Goal: Information Seeking & Learning: Learn about a topic

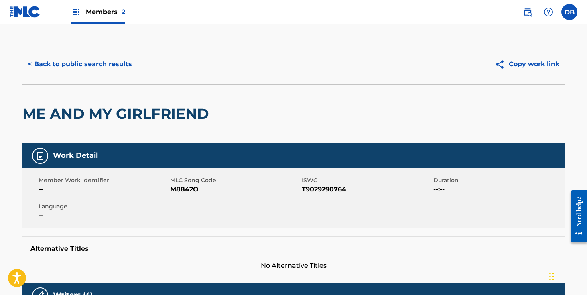
click at [77, 63] on button "< Back to public search results" at bounding box center [79, 64] width 115 height 20
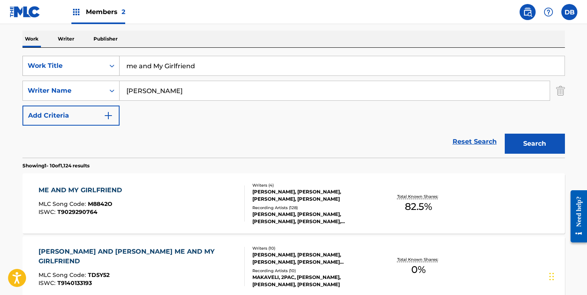
drag, startPoint x: 211, startPoint y: 65, endPoint x: 90, endPoint y: 65, distance: 121.1
click at [90, 65] on div "SearchWithCriteria1f9d745c-7246-4245-9cd8-f8429efa96fe Work Title me and My Gir…" at bounding box center [293, 66] width 542 height 20
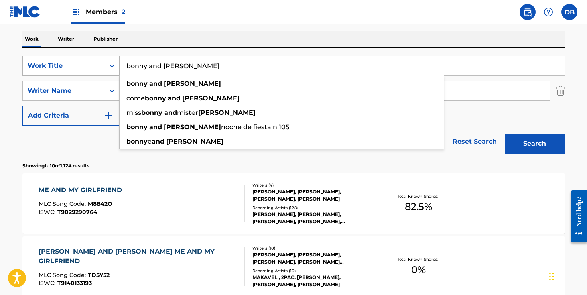
type input "bonny and [PERSON_NAME]"
click at [504, 134] on button "Search" at bounding box center [534, 144] width 60 height 20
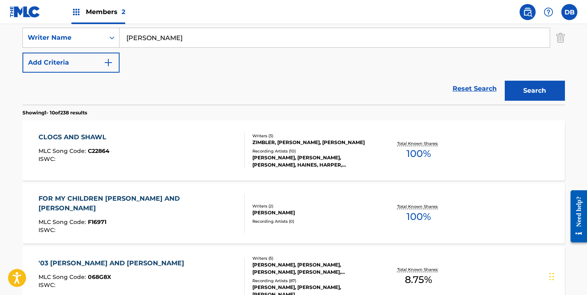
scroll to position [228, 0]
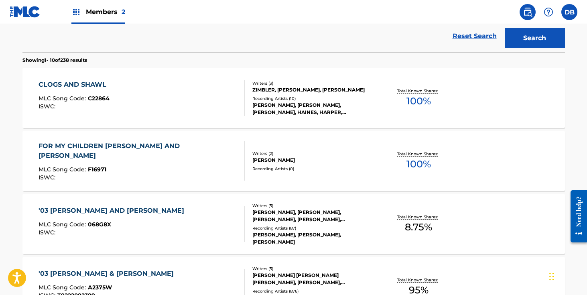
click at [518, 35] on button "Search" at bounding box center [534, 38] width 60 height 20
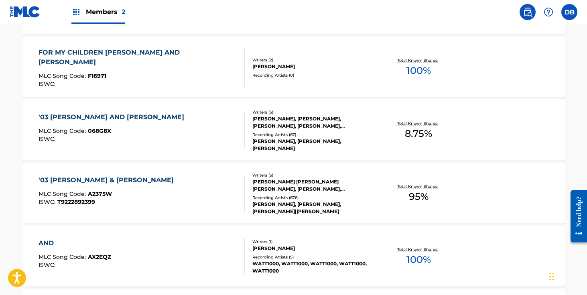
scroll to position [333, 0]
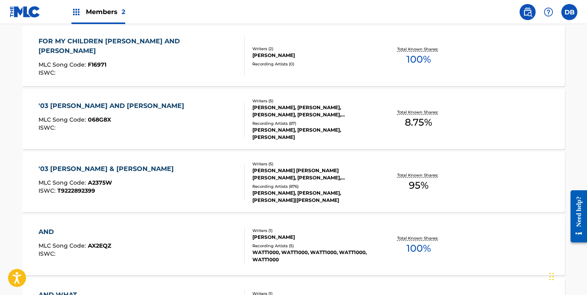
click at [308, 112] on div "[PERSON_NAME], [PERSON_NAME], [PERSON_NAME], [PERSON_NAME], [PERSON_NAME]" at bounding box center [312, 111] width 121 height 14
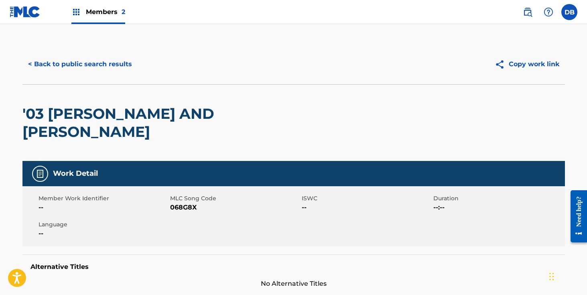
click at [121, 66] on button "< Back to public search results" at bounding box center [79, 64] width 115 height 20
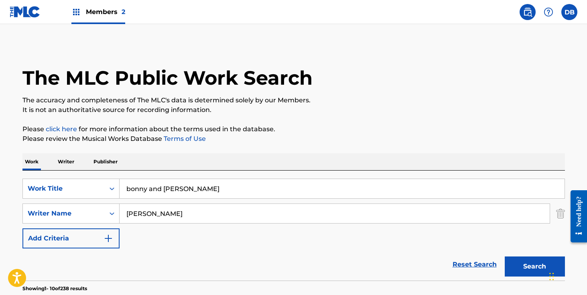
scroll to position [378, 0]
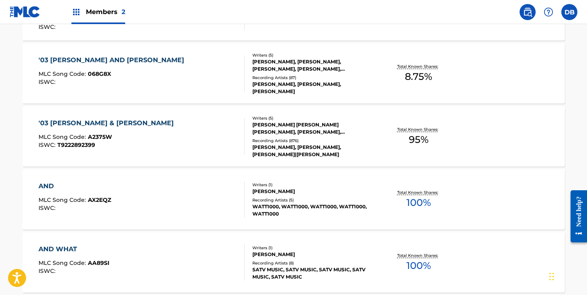
click at [311, 129] on div "[PERSON_NAME] [PERSON_NAME] [PERSON_NAME], [PERSON_NAME], [PERSON_NAME], [PERSO…" at bounding box center [312, 128] width 121 height 14
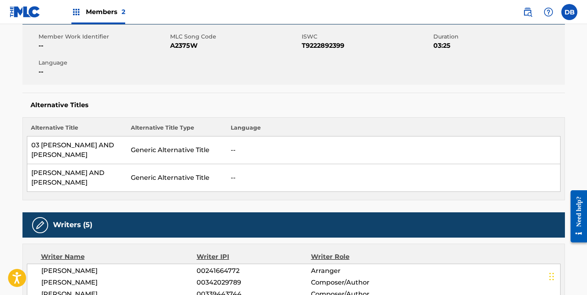
scroll to position [207, 0]
